Goal: Communication & Community: Answer question/provide support

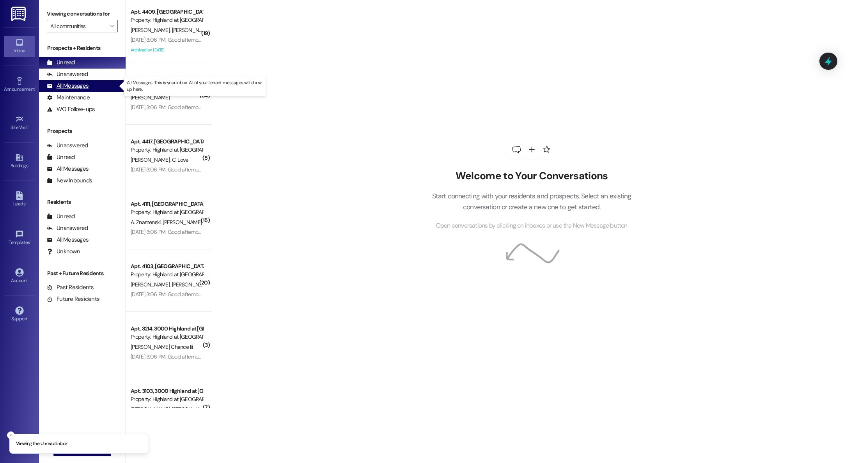
click at [78, 87] on div "All Messages" at bounding box center [68, 86] width 42 height 8
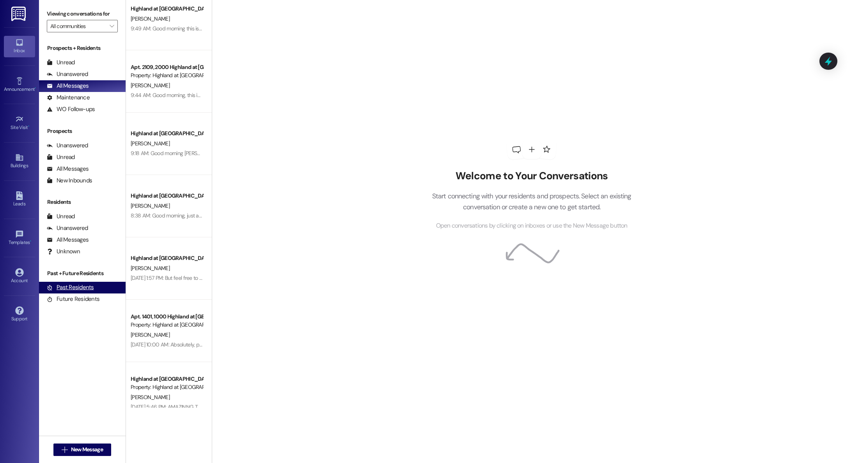
scroll to position [14, 0]
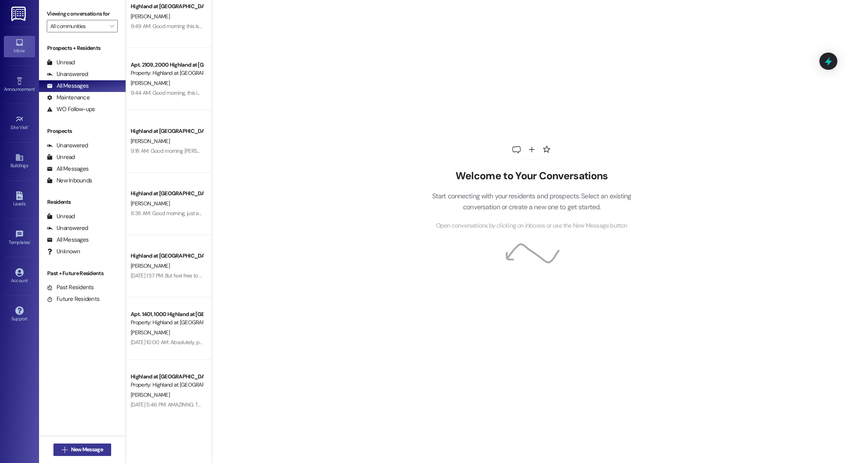
click at [76, 448] on span "New Message" at bounding box center [87, 450] width 32 height 8
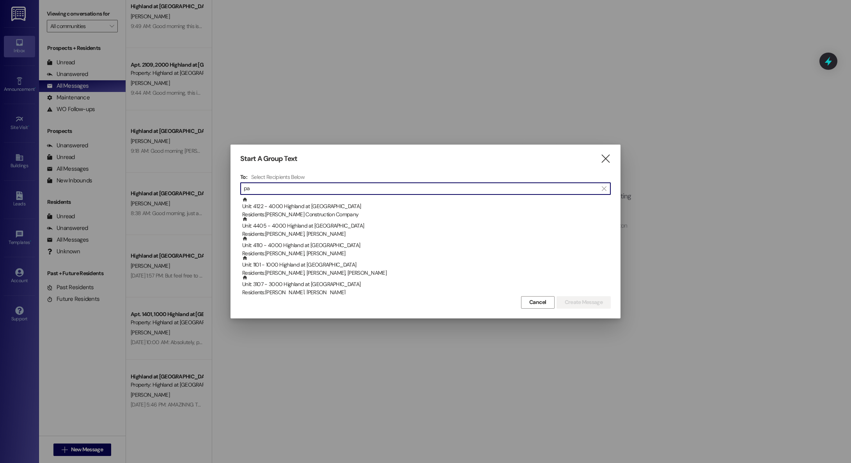
type input "p"
type input "P"
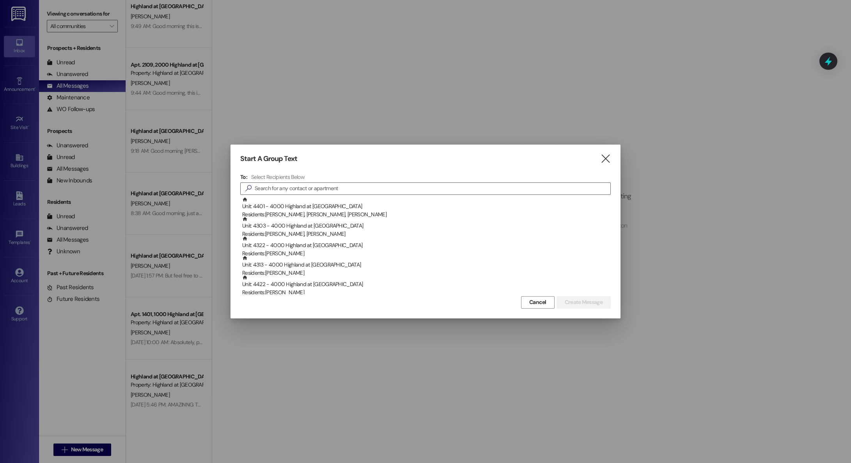
click at [606, 159] on icon "" at bounding box center [605, 159] width 11 height 8
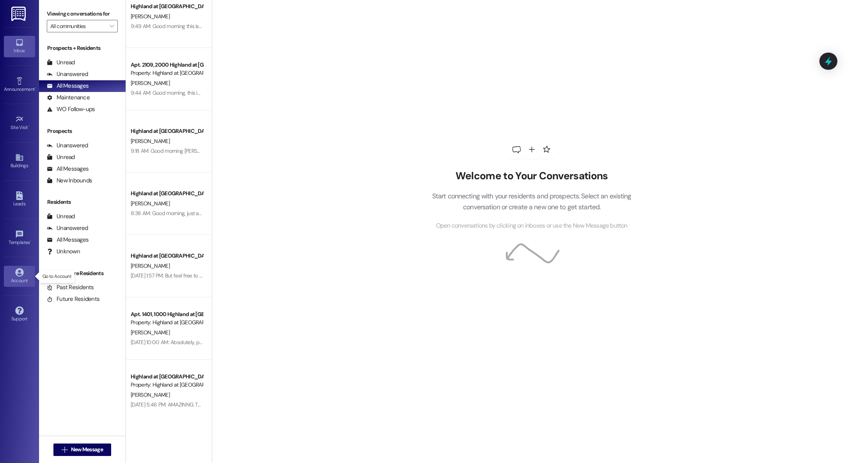
click at [19, 279] on div "Account" at bounding box center [19, 281] width 39 height 8
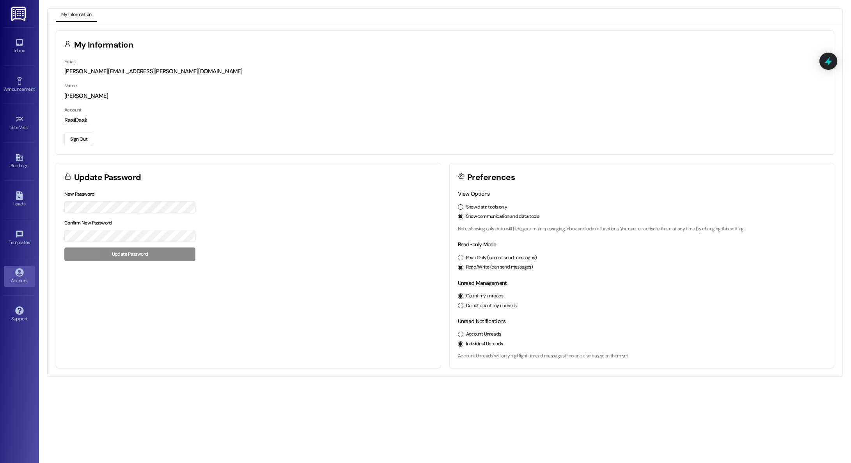
click at [461, 307] on button "Do not count my unreads" at bounding box center [460, 305] width 5 height 5
click at [22, 47] on div "Inbox" at bounding box center [19, 51] width 39 height 8
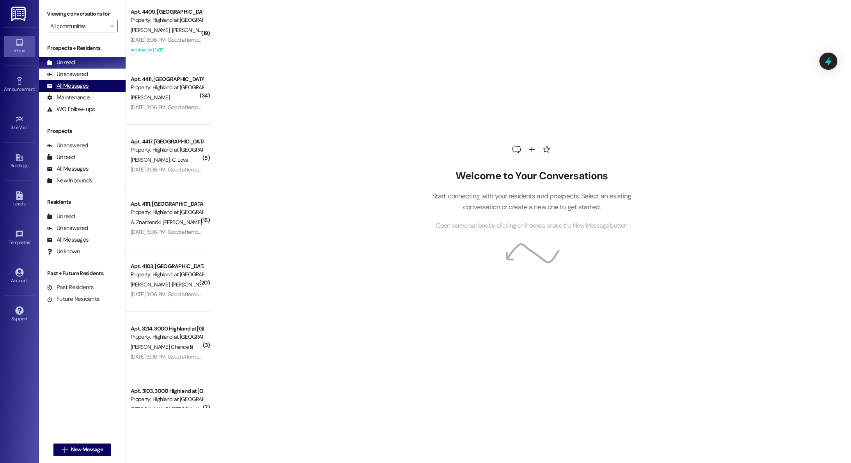
click at [73, 87] on div "All Messages" at bounding box center [68, 86] width 42 height 8
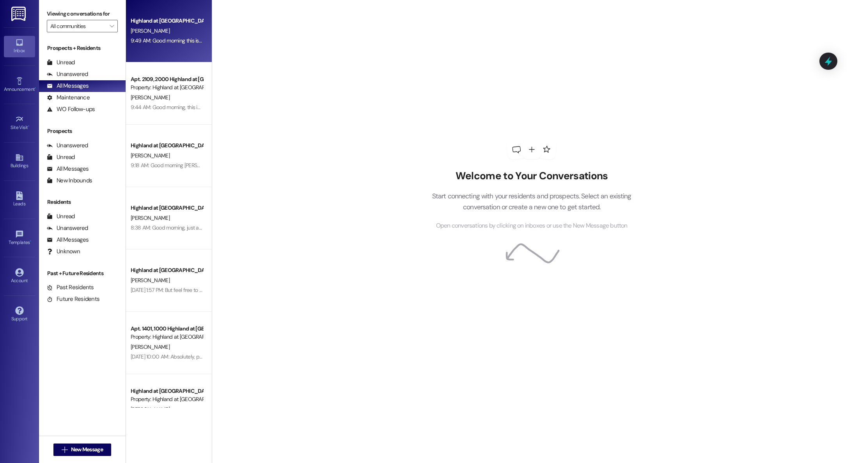
click at [177, 31] on div "[PERSON_NAME]" at bounding box center [167, 31] width 74 height 10
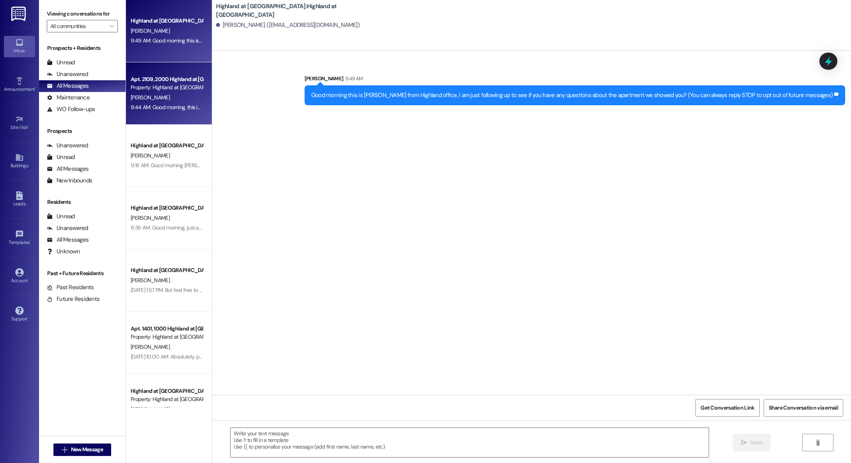
click at [168, 93] on div "[PERSON_NAME]" at bounding box center [167, 98] width 74 height 10
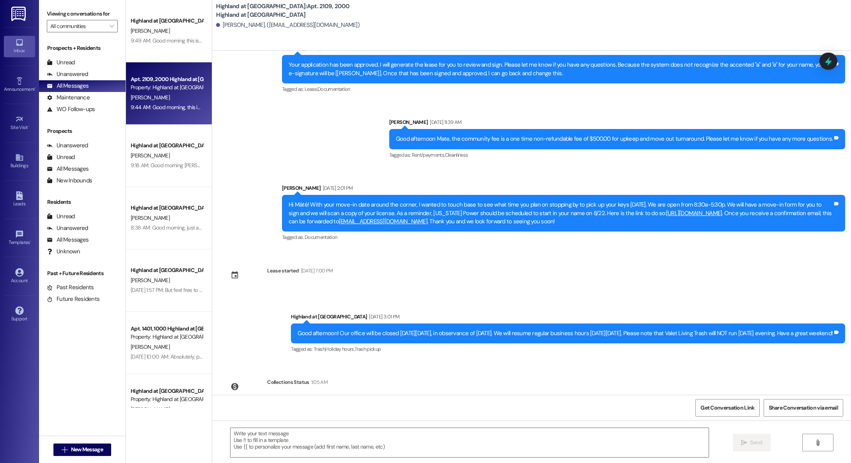
scroll to position [388, 0]
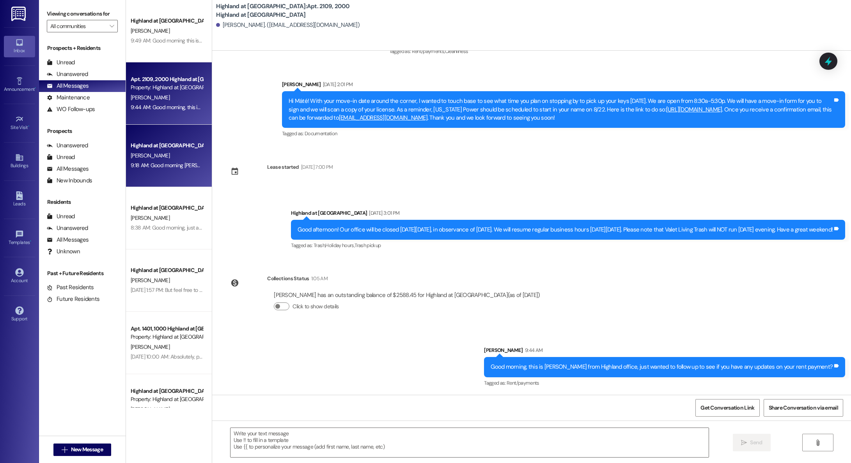
click at [146, 160] on div "[PERSON_NAME]" at bounding box center [167, 156] width 74 height 10
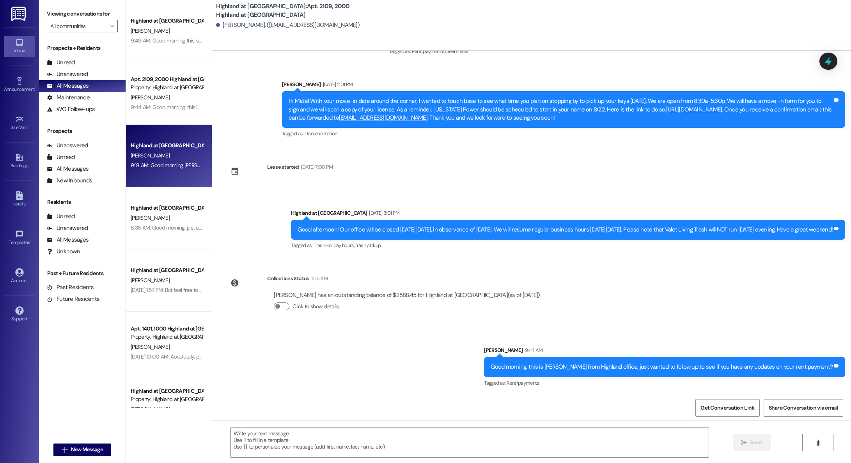
scroll to position [0, 0]
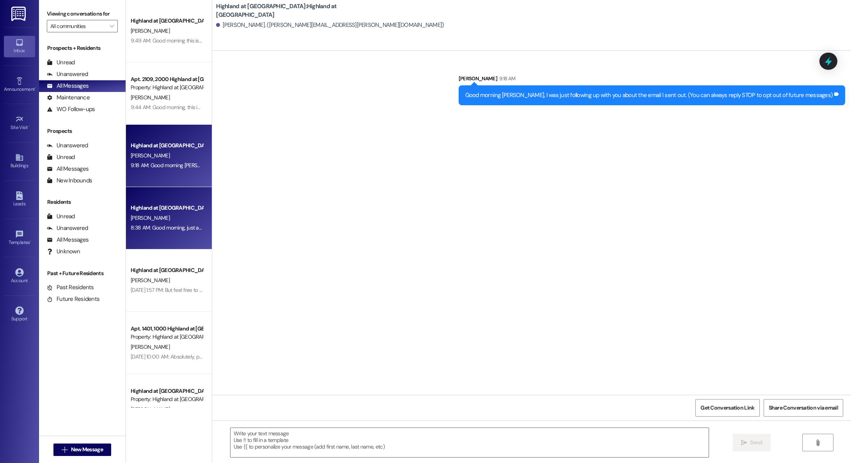
click at [165, 227] on div "8:38 AM: Good morning, just a friendly reminder that your lease has been genera…" at bounding box center [226, 227] width 191 height 7
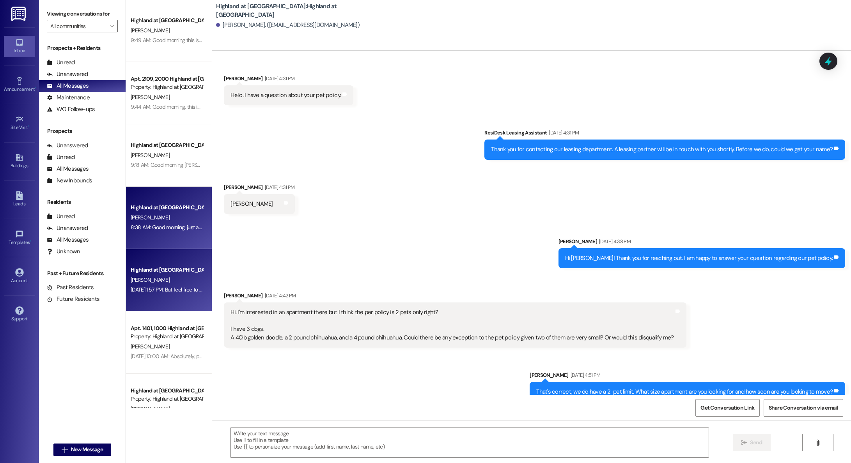
scroll to position [4585, 0]
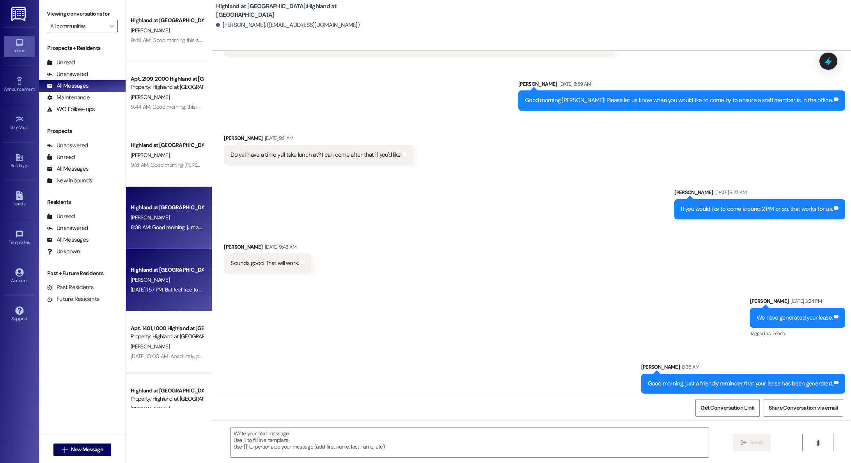
click at [152, 271] on div "Highland at [GEOGRAPHIC_DATA]" at bounding box center [167, 270] width 72 height 8
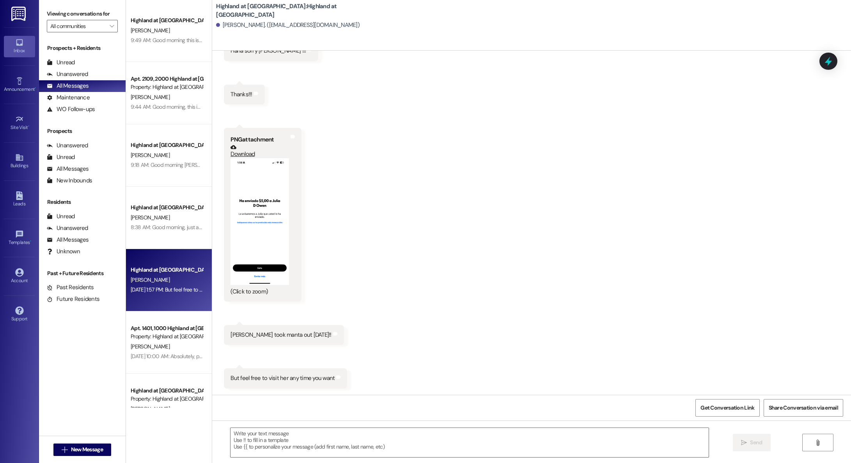
scroll to position [98, 0]
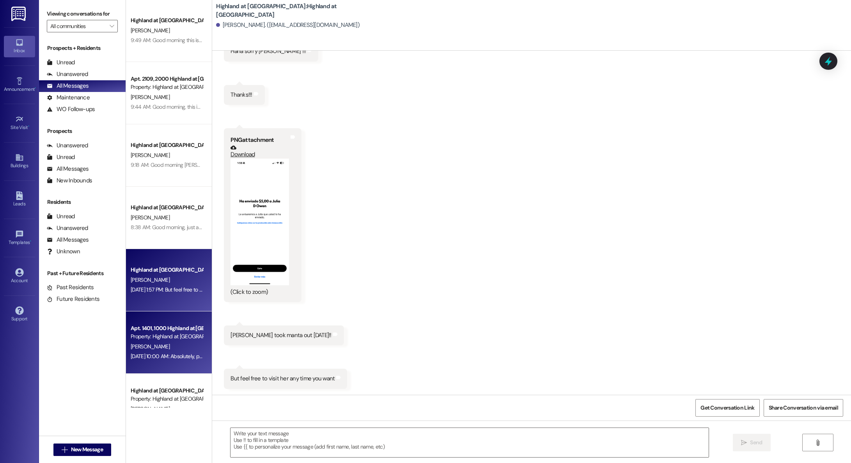
click at [159, 351] on div "[PERSON_NAME]" at bounding box center [167, 347] width 74 height 10
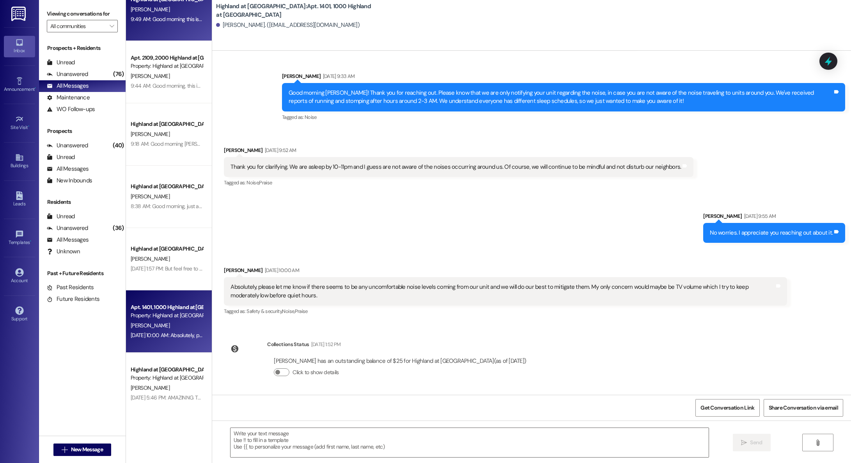
scroll to position [0, 0]
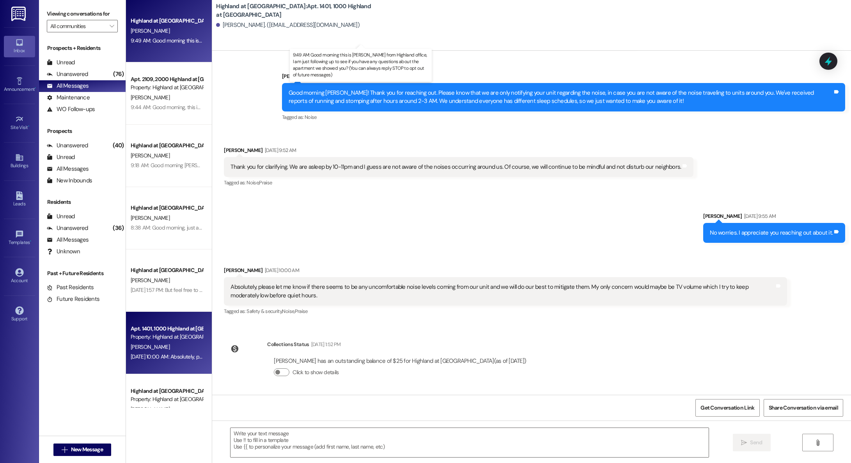
click at [148, 40] on div "9:49 AM: Good morning this is [PERSON_NAME] from Highland office, I am just fol…" at bounding box center [382, 40] width 502 height 7
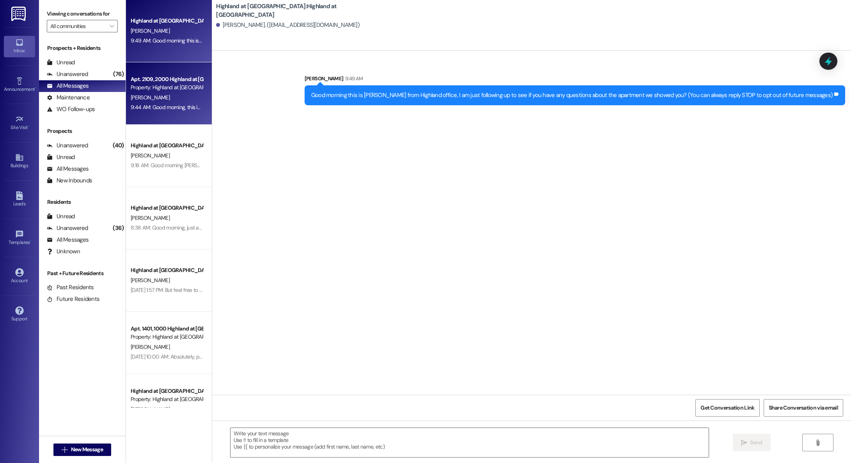
click at [155, 96] on div "[PERSON_NAME]" at bounding box center [167, 98] width 74 height 10
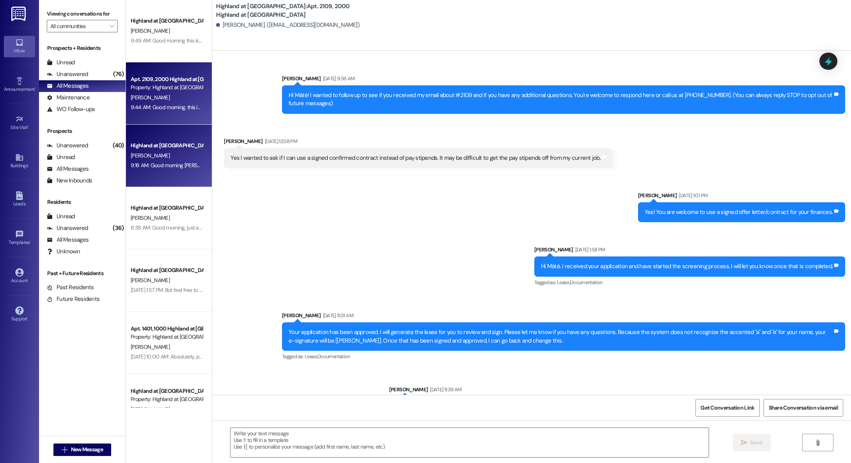
click at [159, 156] on div "[PERSON_NAME]" at bounding box center [167, 156] width 74 height 10
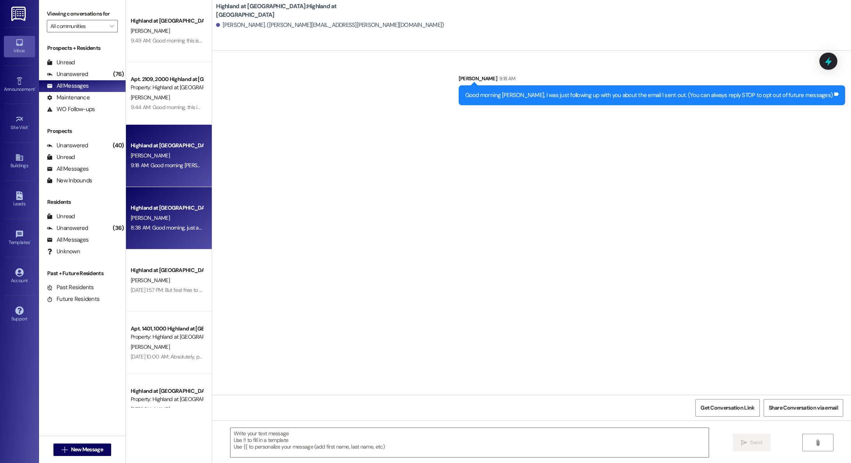
click at [158, 210] on div "Highland at [GEOGRAPHIC_DATA]" at bounding box center [167, 208] width 72 height 8
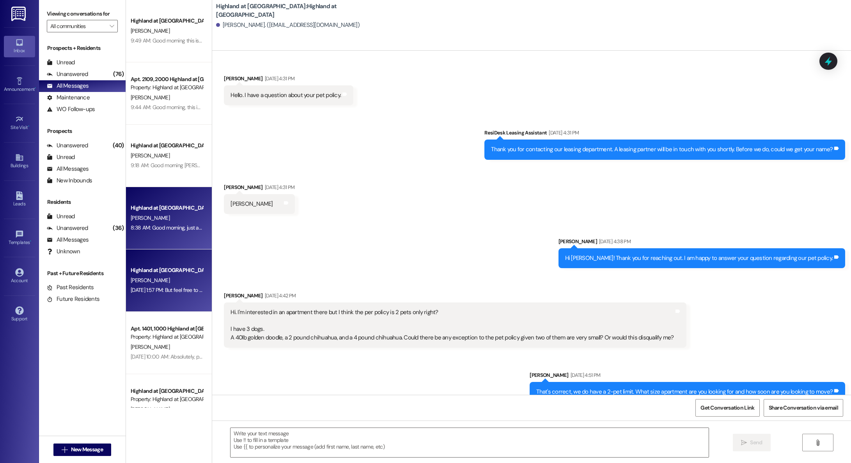
scroll to position [4585, 0]
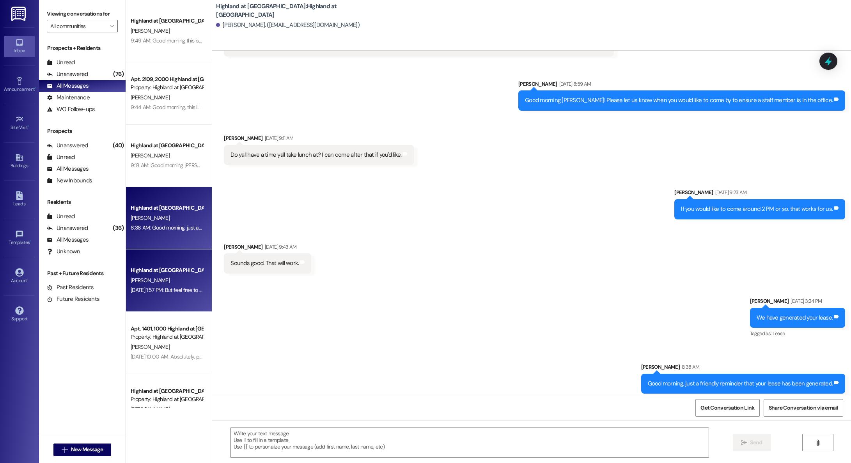
click at [160, 281] on div "[PERSON_NAME]" at bounding box center [167, 281] width 74 height 10
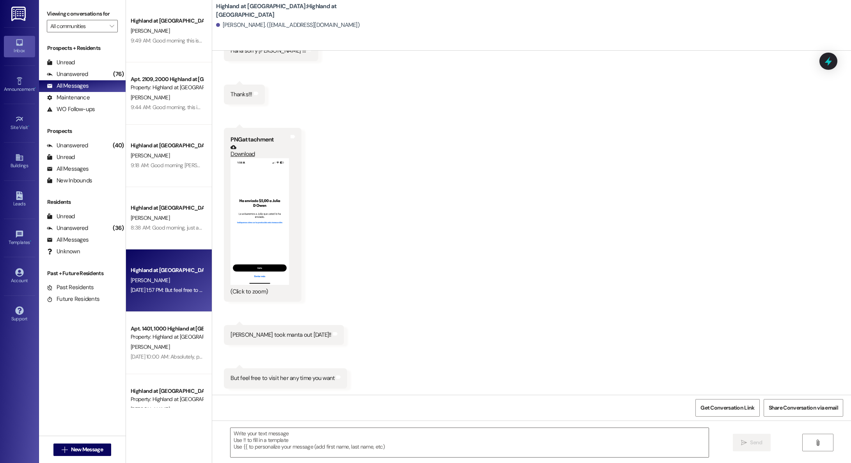
scroll to position [98, 0]
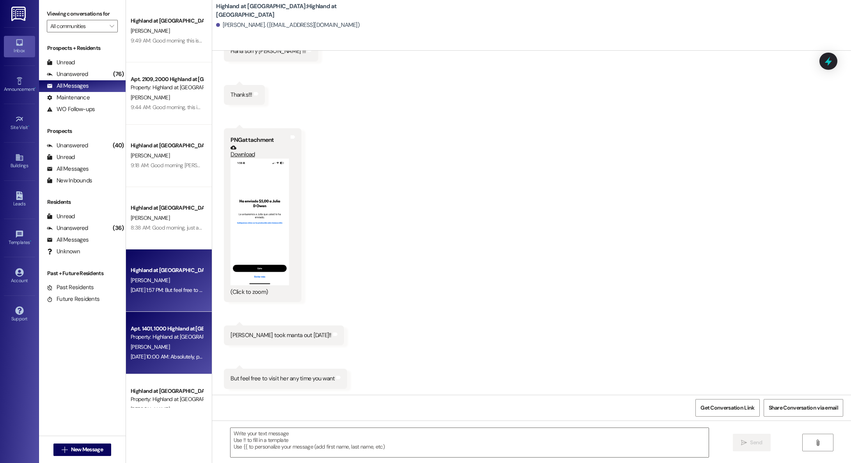
click at [163, 325] on div "Apt. 1401, 1000 Highland at [GEOGRAPHIC_DATA]" at bounding box center [167, 329] width 72 height 8
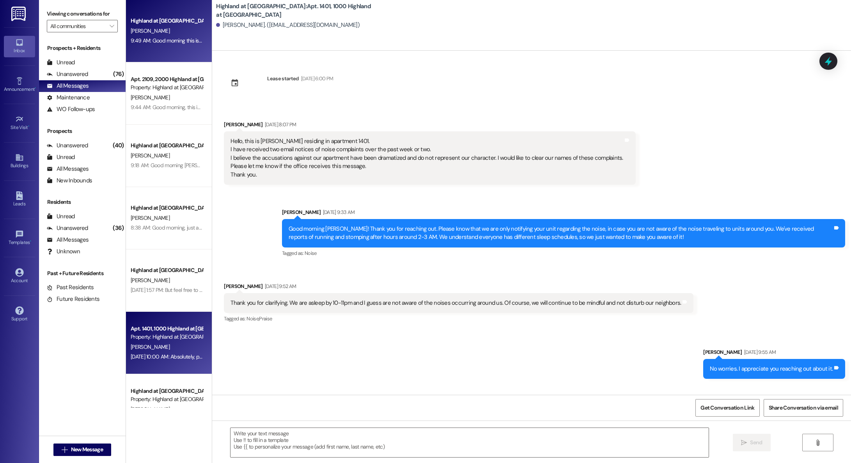
scroll to position [5, 0]
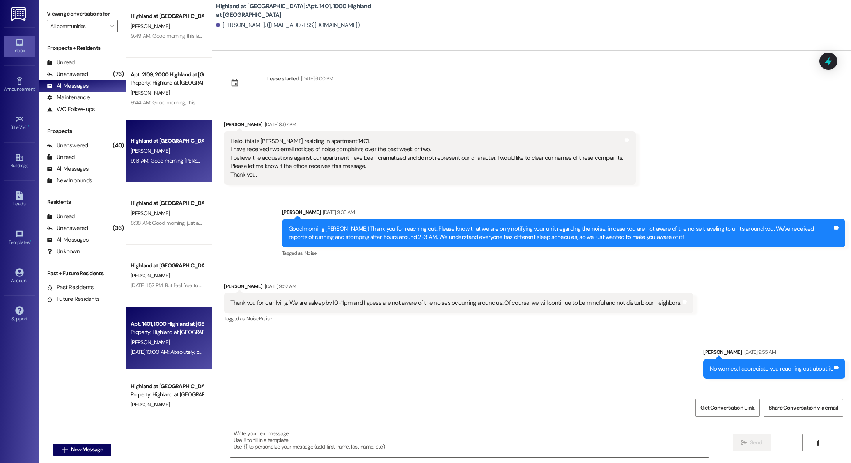
click at [154, 168] on div "Highland at [GEOGRAPHIC_DATA] [PERSON_NAME] 9:18 AM: Good morning [PERSON_NAME]…" at bounding box center [169, 151] width 86 height 62
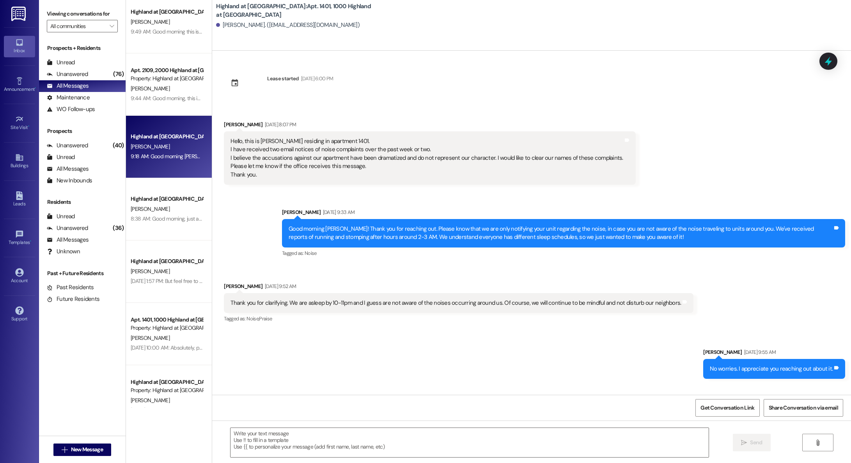
scroll to position [9, 0]
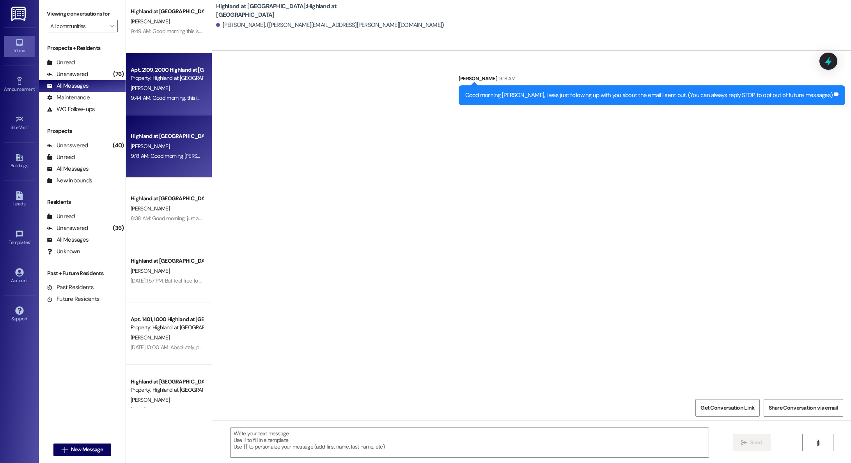
click at [174, 89] on div "[PERSON_NAME]" at bounding box center [167, 88] width 74 height 10
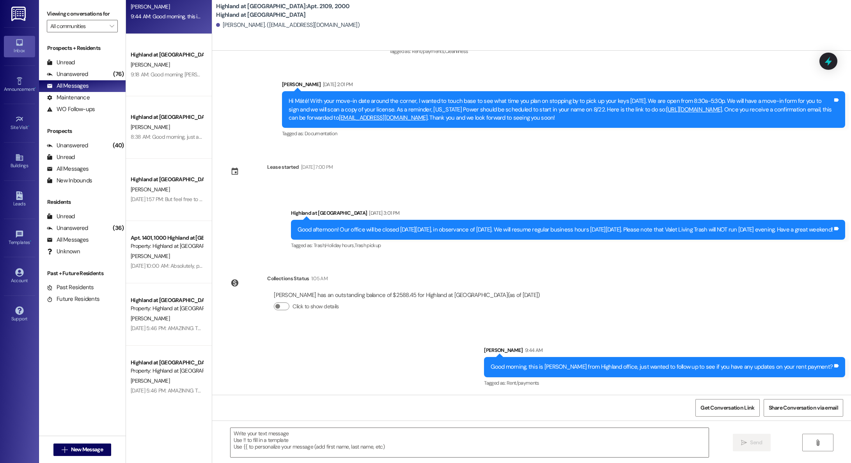
scroll to position [0, 0]
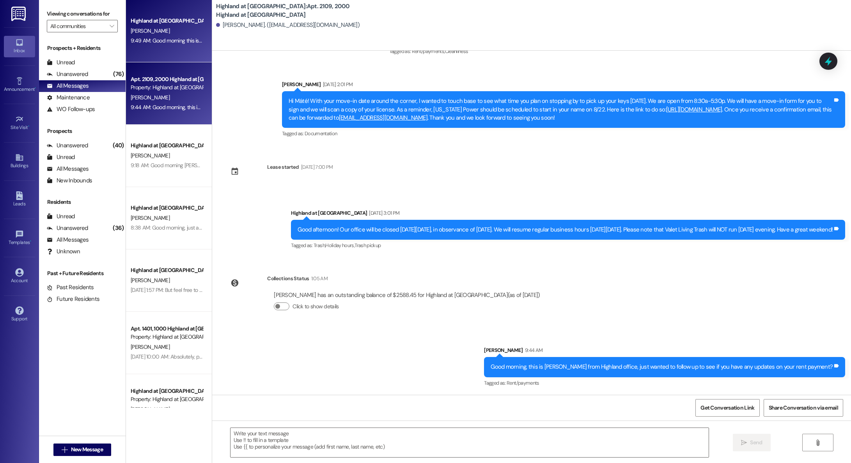
click at [146, 33] on div "[PERSON_NAME]" at bounding box center [167, 31] width 74 height 10
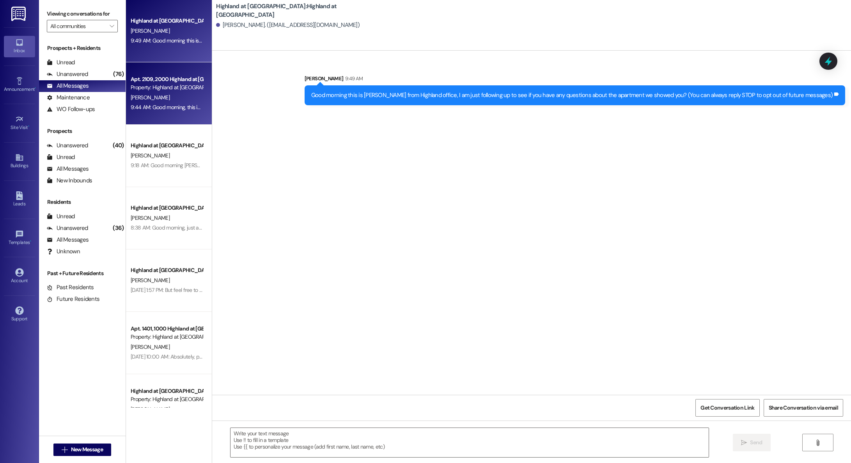
click at [161, 99] on div "[PERSON_NAME]" at bounding box center [167, 98] width 74 height 10
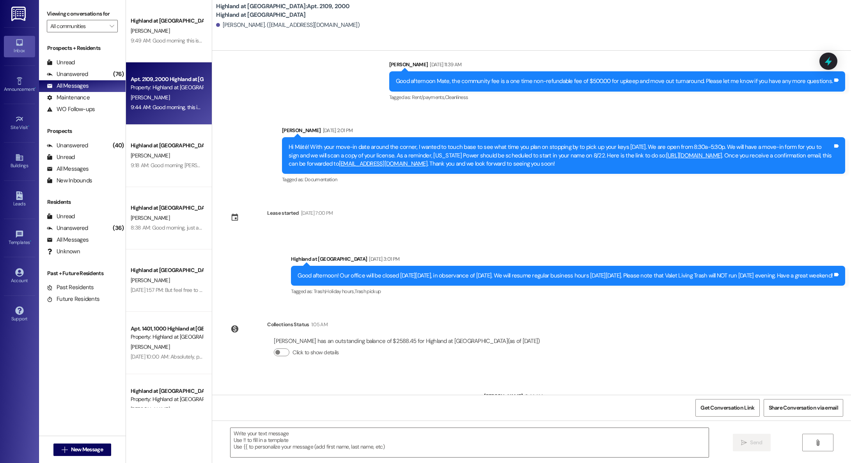
scroll to position [388, 0]
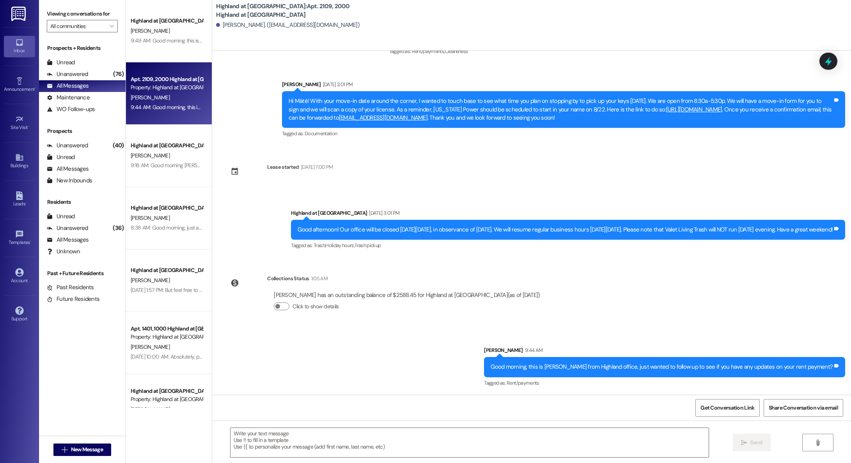
click at [342, 203] on div "Announcement, sent via SMS Highland at [GEOGRAPHIC_DATA] [DATE] 3:01 PM Good af…" at bounding box center [568, 230] width 566 height 54
click at [484, 209] on div "Highland at [GEOGRAPHIC_DATA] [DATE] 3:01 PM" at bounding box center [568, 214] width 554 height 11
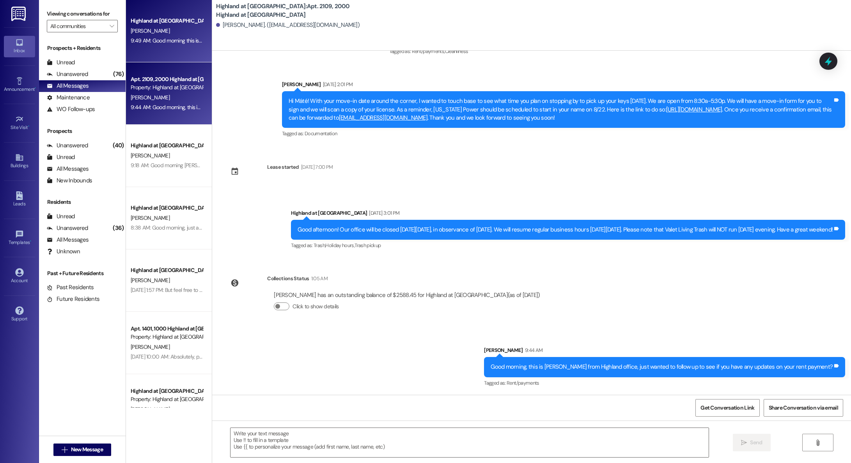
scroll to position [0, 0]
click at [144, 55] on div "Highland at [GEOGRAPHIC_DATA][PERSON_NAME] 9:49 AM: Good morning this is [PERSO…" at bounding box center [169, 204] width 86 height 408
click at [144, 45] on div "Highland at [GEOGRAPHIC_DATA][PERSON_NAME] 9:49 AM: Good morning this is [PERSO…" at bounding box center [169, 204] width 86 height 408
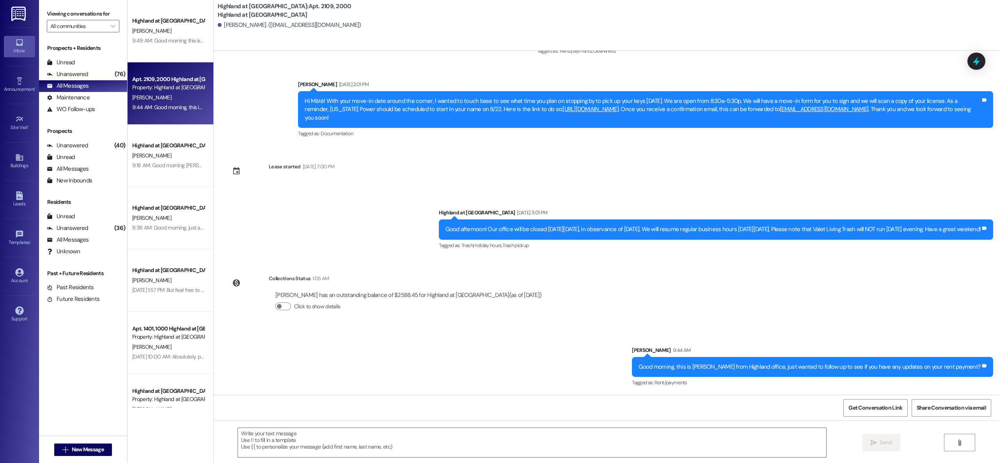
scroll to position [363, 0]
click at [173, 36] on div "9:49 AM: Good morning this is [PERSON_NAME] from Highland office, I am just fol…" at bounding box center [168, 41] width 74 height 10
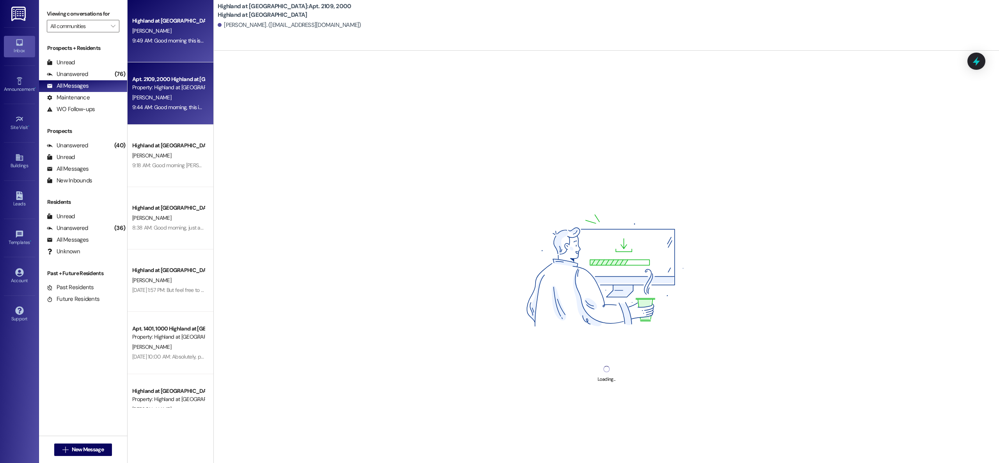
click at [162, 96] on div "[PERSON_NAME]" at bounding box center [168, 98] width 74 height 10
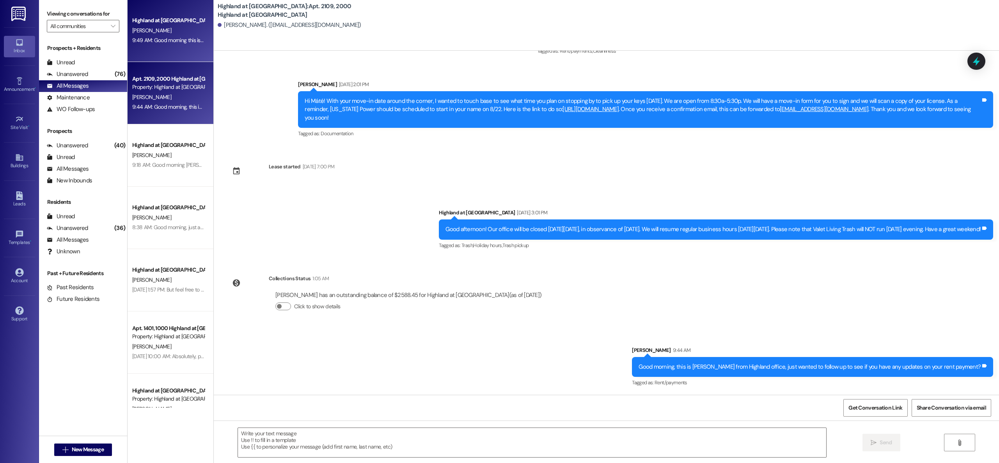
scroll to position [0, 0]
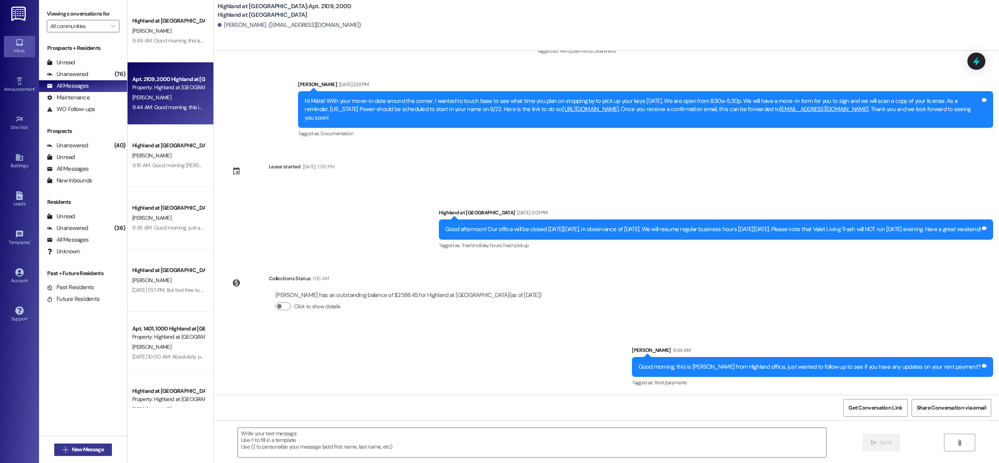
click at [80, 450] on span "New Message" at bounding box center [88, 450] width 32 height 8
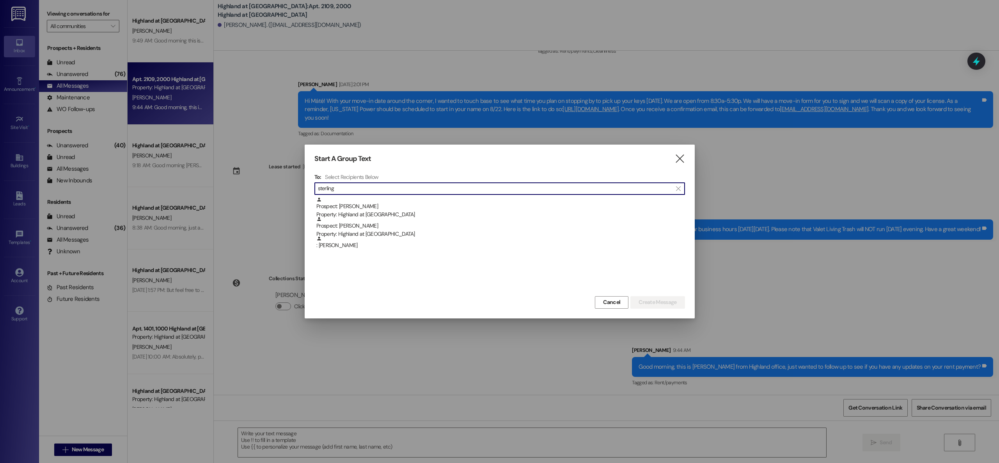
type input "sterling"
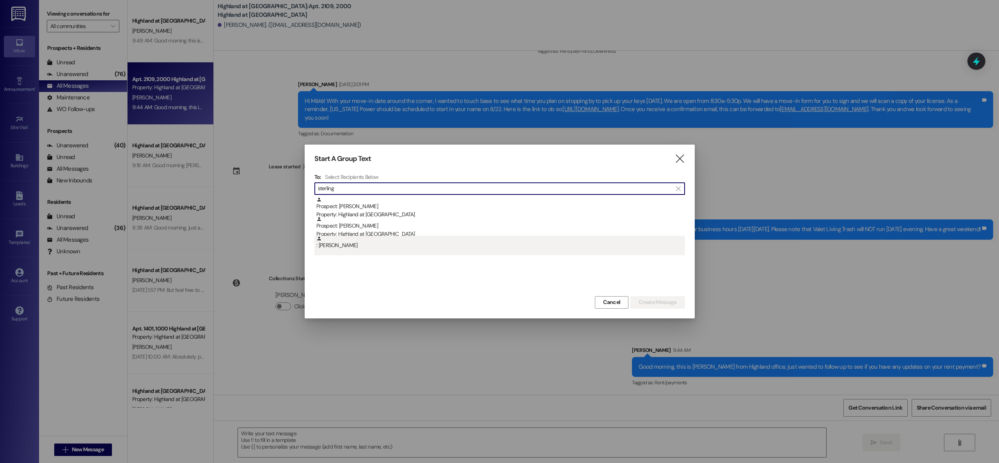
click at [337, 248] on div ": [PERSON_NAME]" at bounding box center [500, 243] width 369 height 14
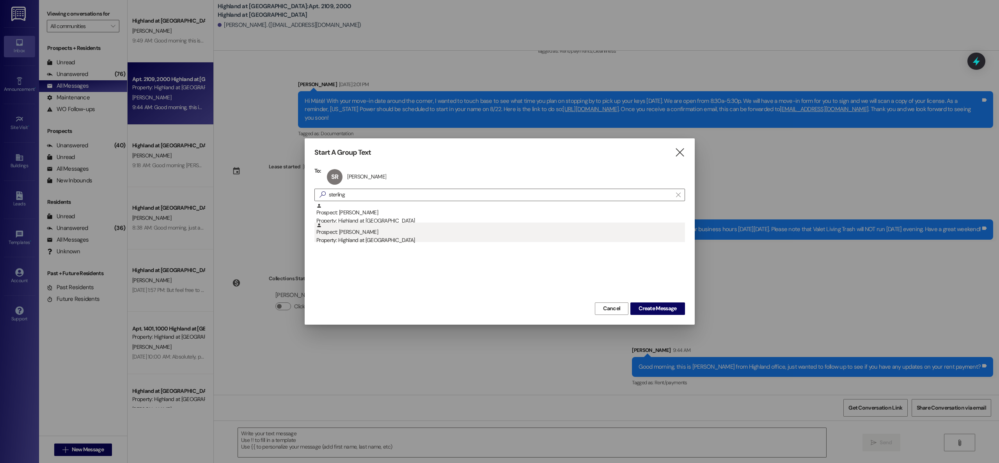
click at [369, 235] on div "Prospect: [PERSON_NAME] Property: Highland at [GEOGRAPHIC_DATA]" at bounding box center [500, 234] width 369 height 22
click at [676, 307] on span "Create Message" at bounding box center [657, 309] width 38 height 8
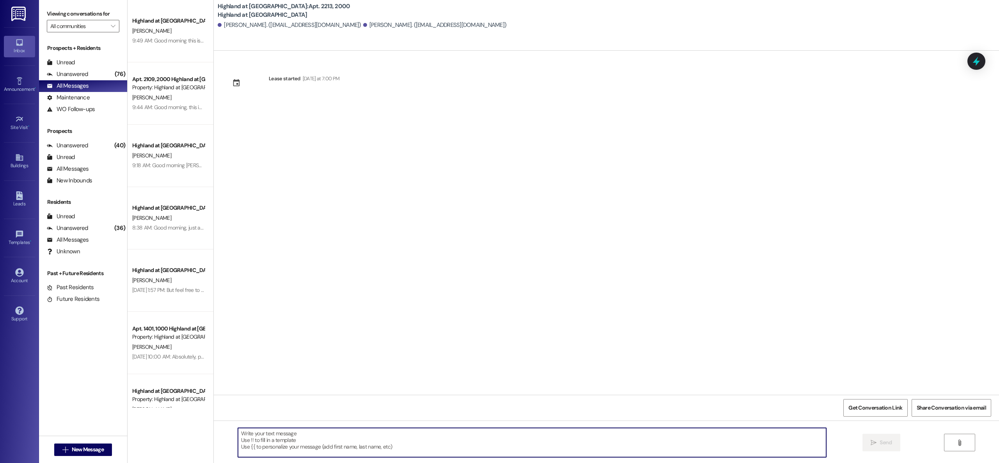
click at [339, 436] on textarea at bounding box center [532, 442] width 588 height 29
type textarea "A"
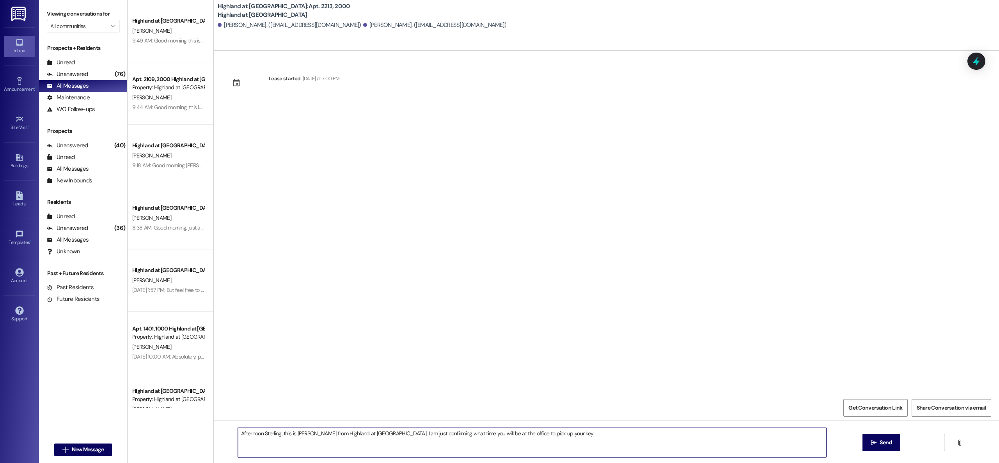
type textarea "Afternoon Sterling, this is [PERSON_NAME] from Highland at [GEOGRAPHIC_DATA]. I…"
